Goal: Transaction & Acquisition: Purchase product/service

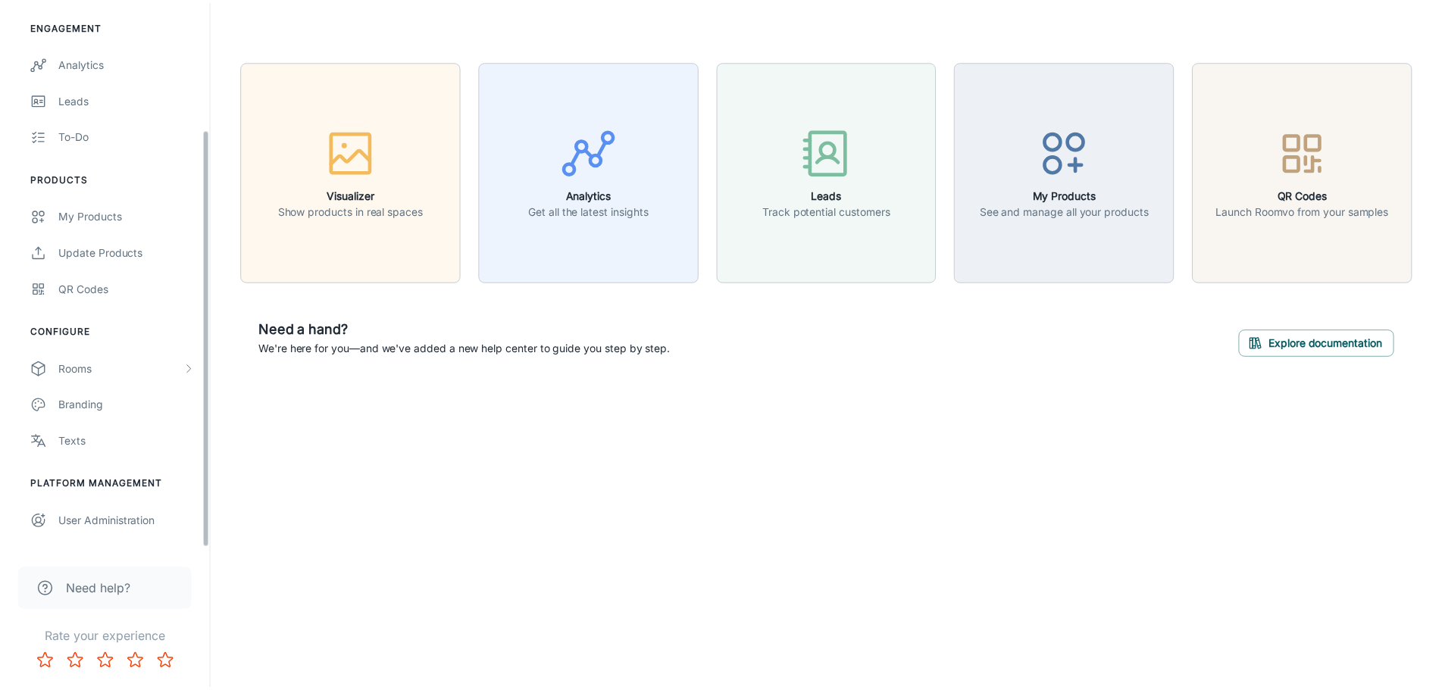
scroll to position [169, 0]
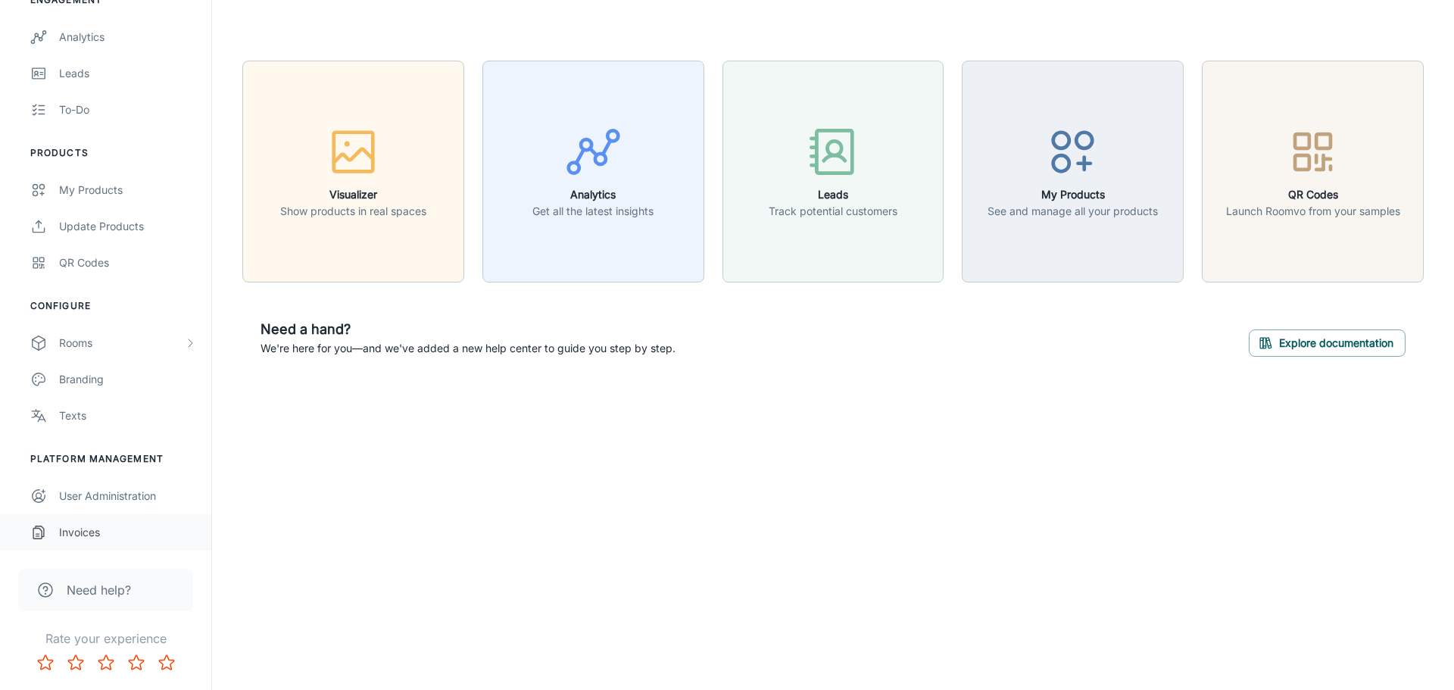
click at [79, 526] on div "Invoices" at bounding box center [127, 532] width 137 height 17
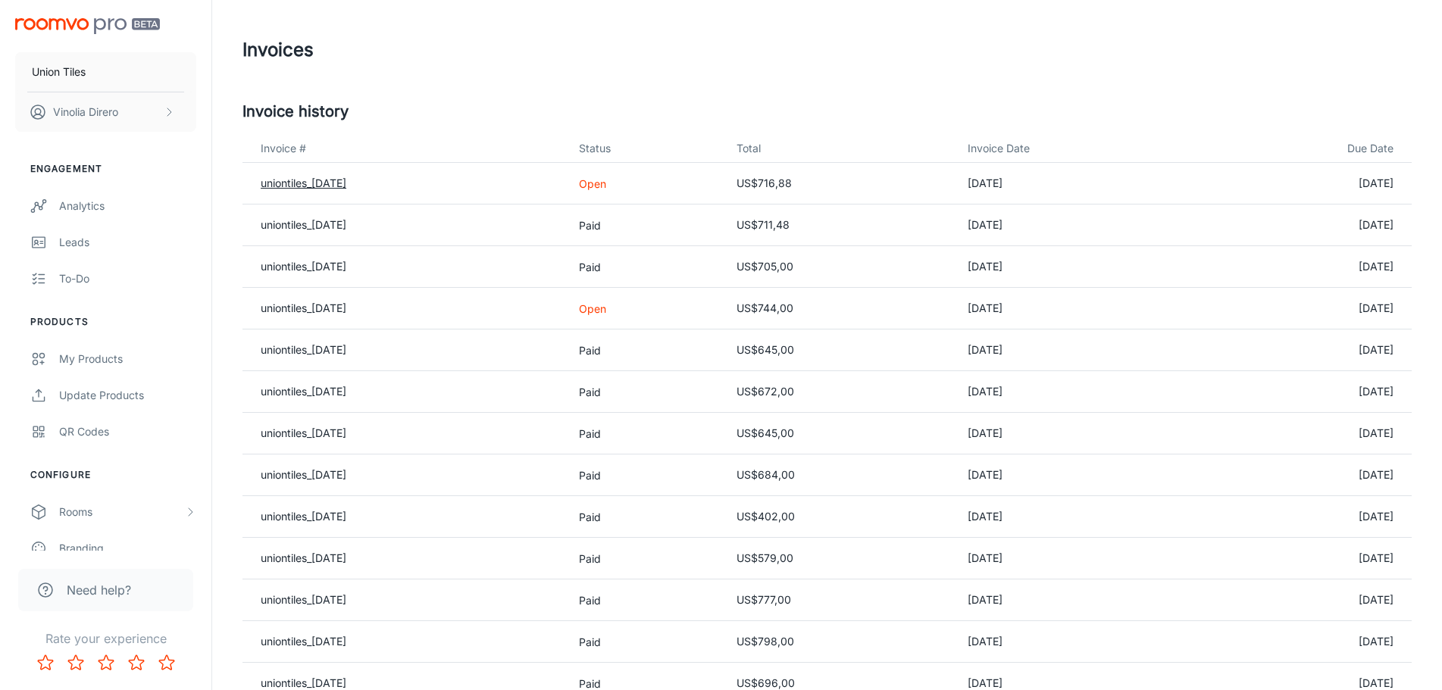
click at [343, 181] on link "uniontiles_[DATE]" at bounding box center [304, 183] width 86 height 13
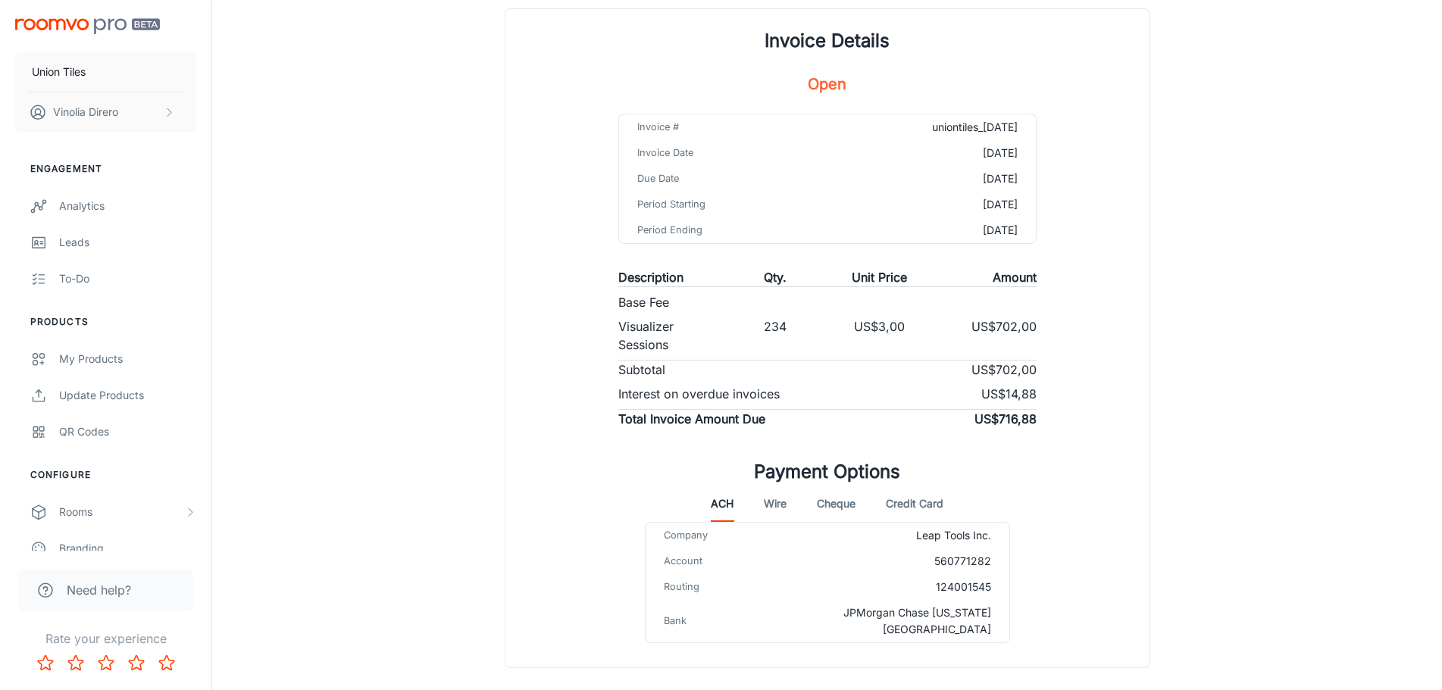
scroll to position [171, 0]
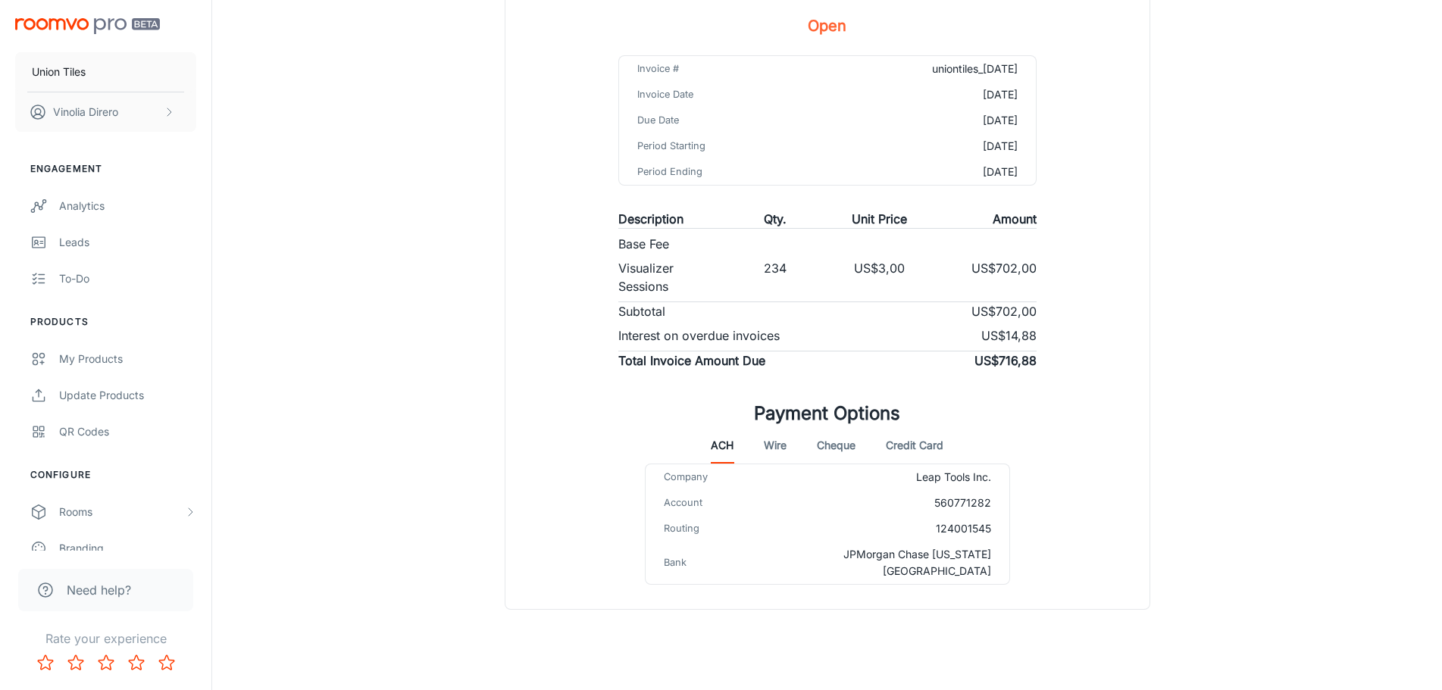
click at [920, 444] on button "Credit Card" at bounding box center [915, 445] width 58 height 36
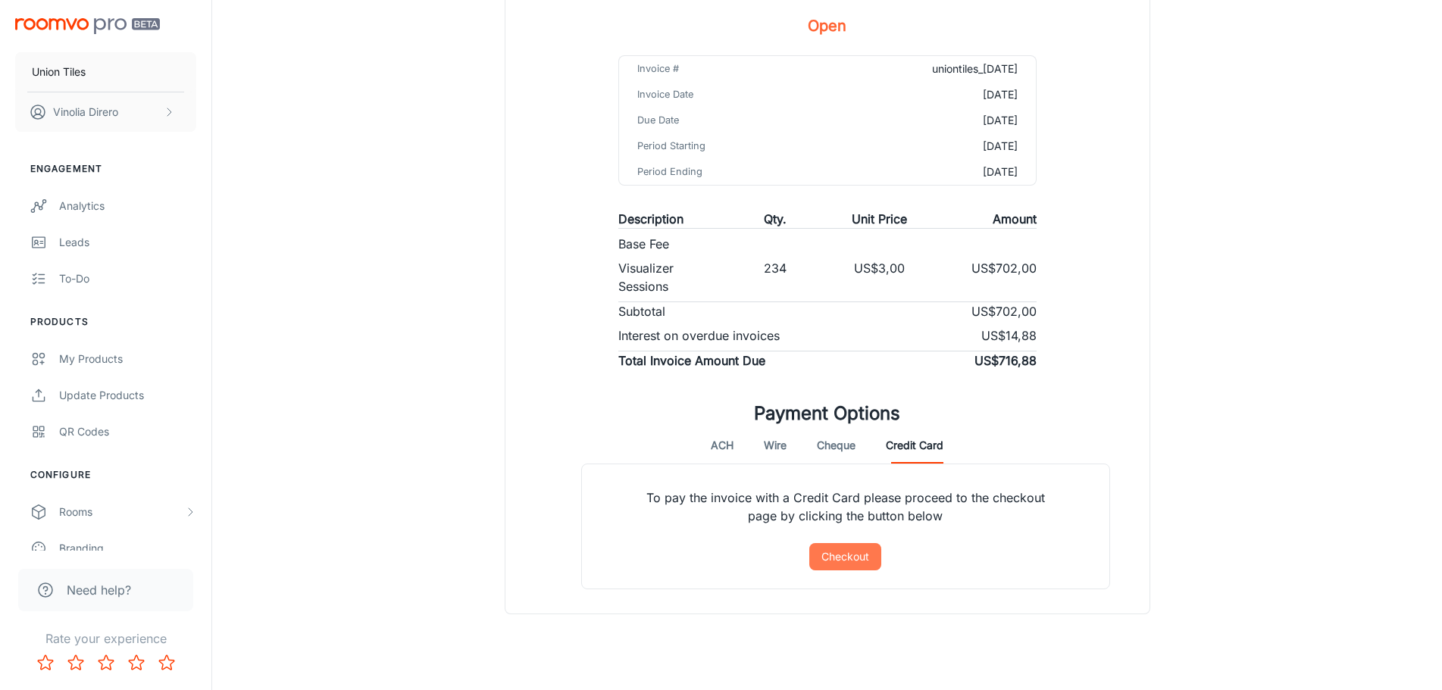
click at [860, 554] on button "Checkout" at bounding box center [845, 556] width 72 height 27
